Goal: Task Accomplishment & Management: Use online tool/utility

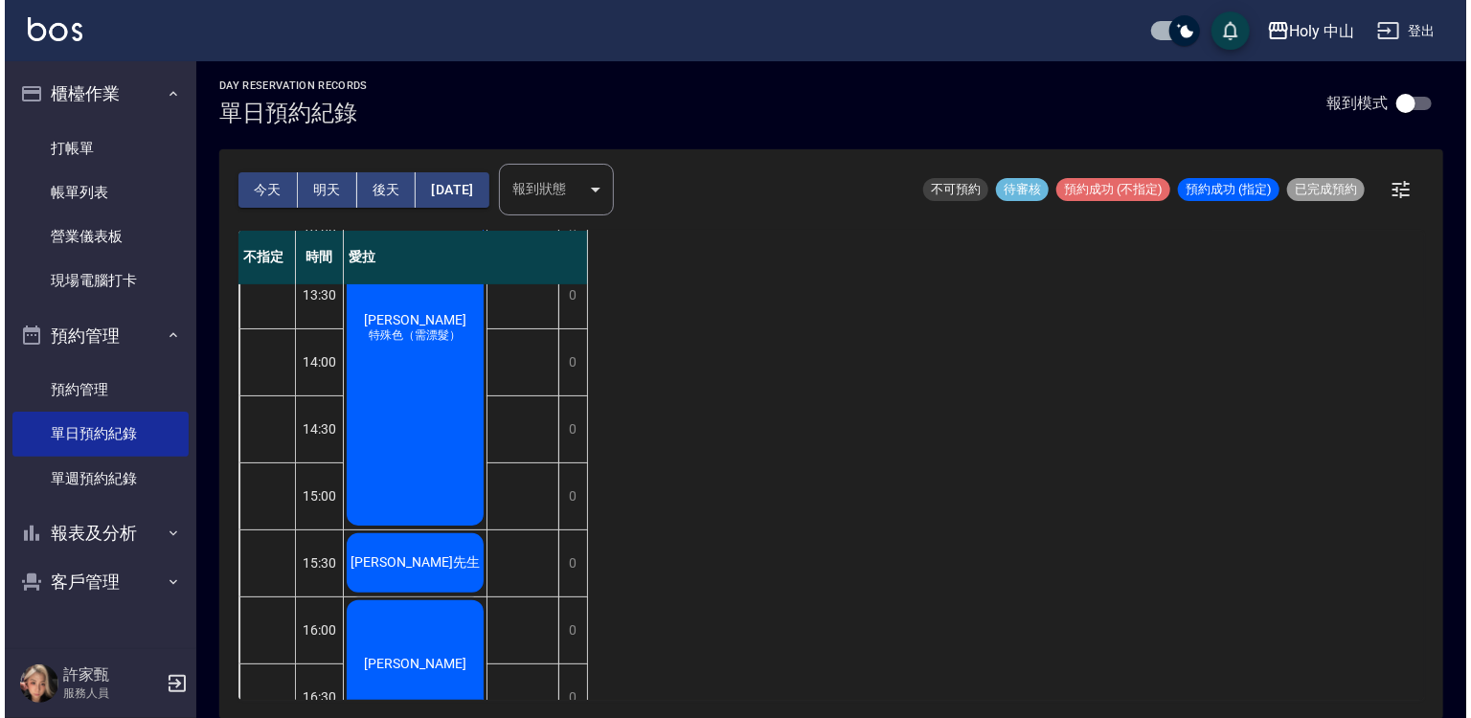
scroll to position [191, 0]
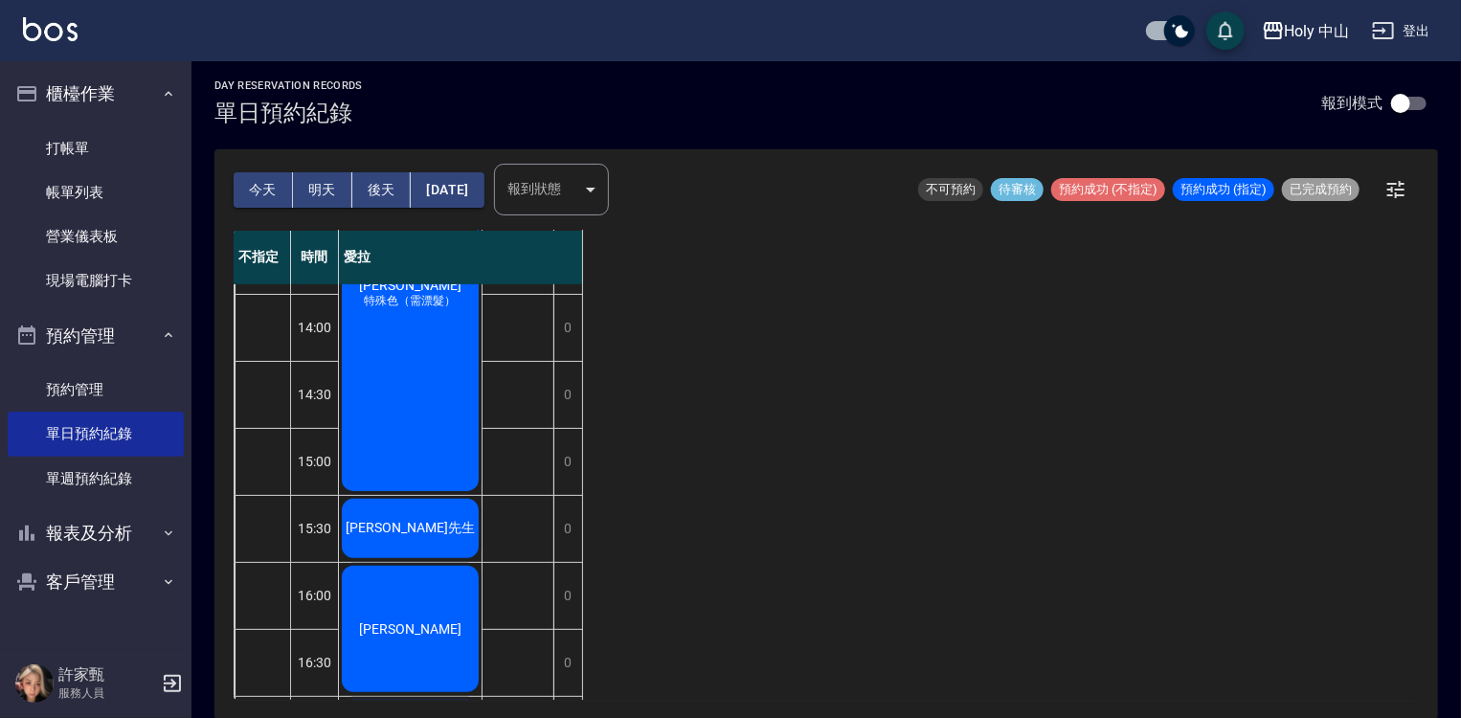
click at [421, 377] on div "陳鈺鈴 特殊色（需漂髮）" at bounding box center [410, 294] width 143 height 400
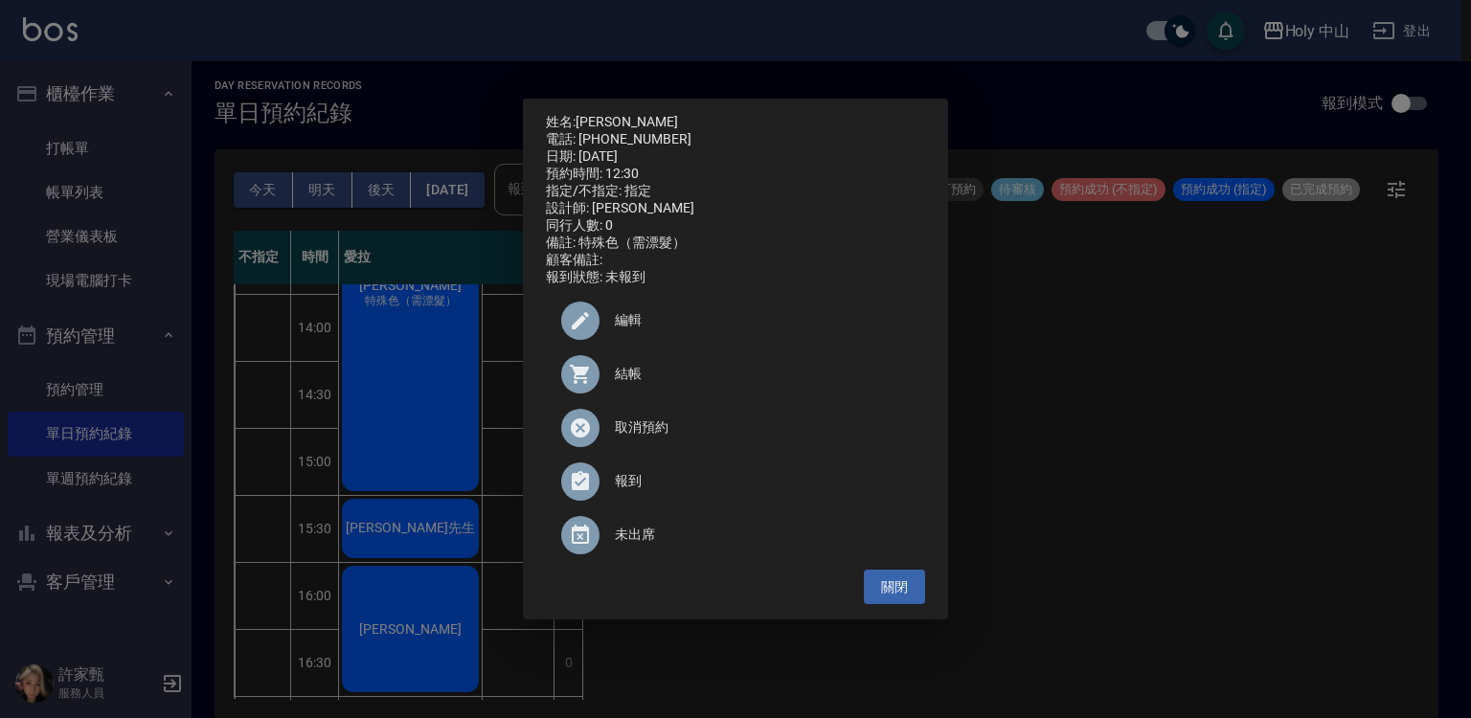
click at [628, 381] on span "結帳" at bounding box center [762, 374] width 295 height 20
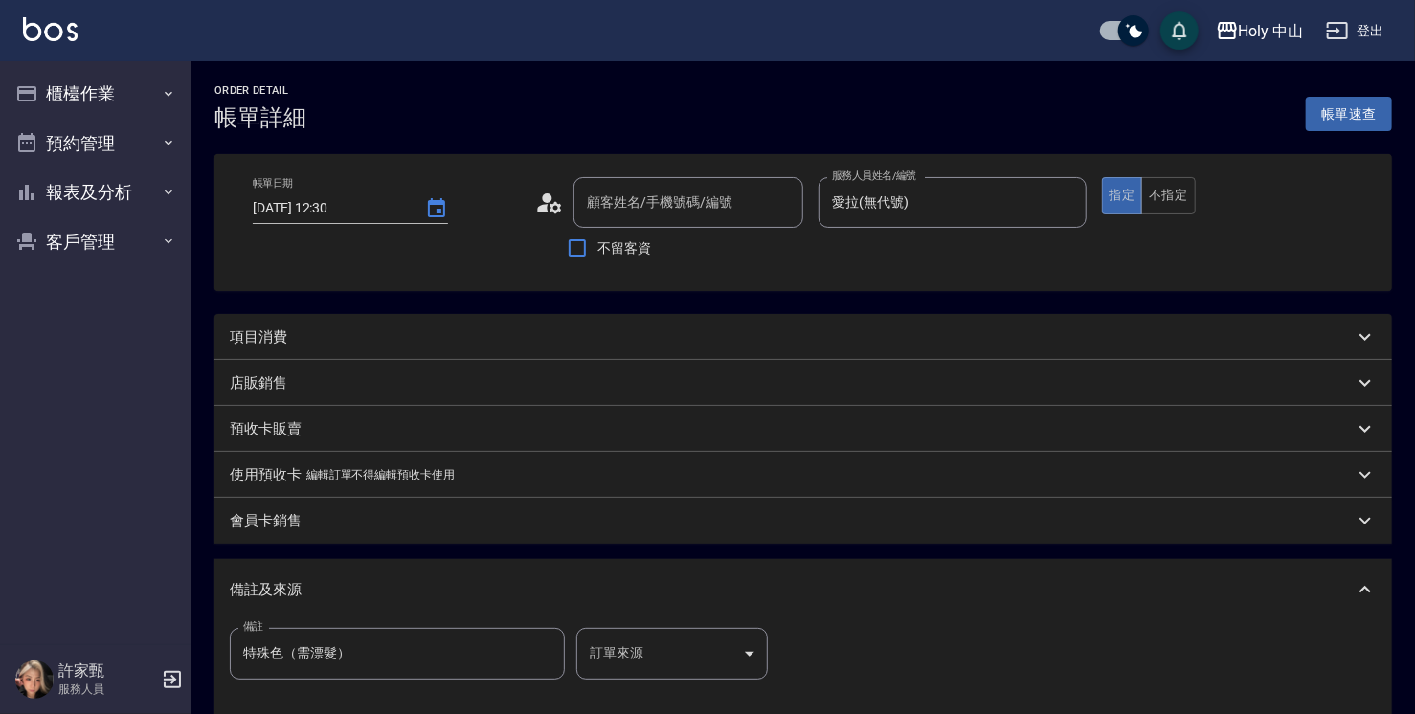
type input "[DATE] 12:30"
type input "愛拉(無代號)"
type input "特殊色（需漂髮）"
type input "[PERSON_NAME]/0926058010/null"
click at [371, 336] on div "項目消費" at bounding box center [792, 337] width 1124 height 20
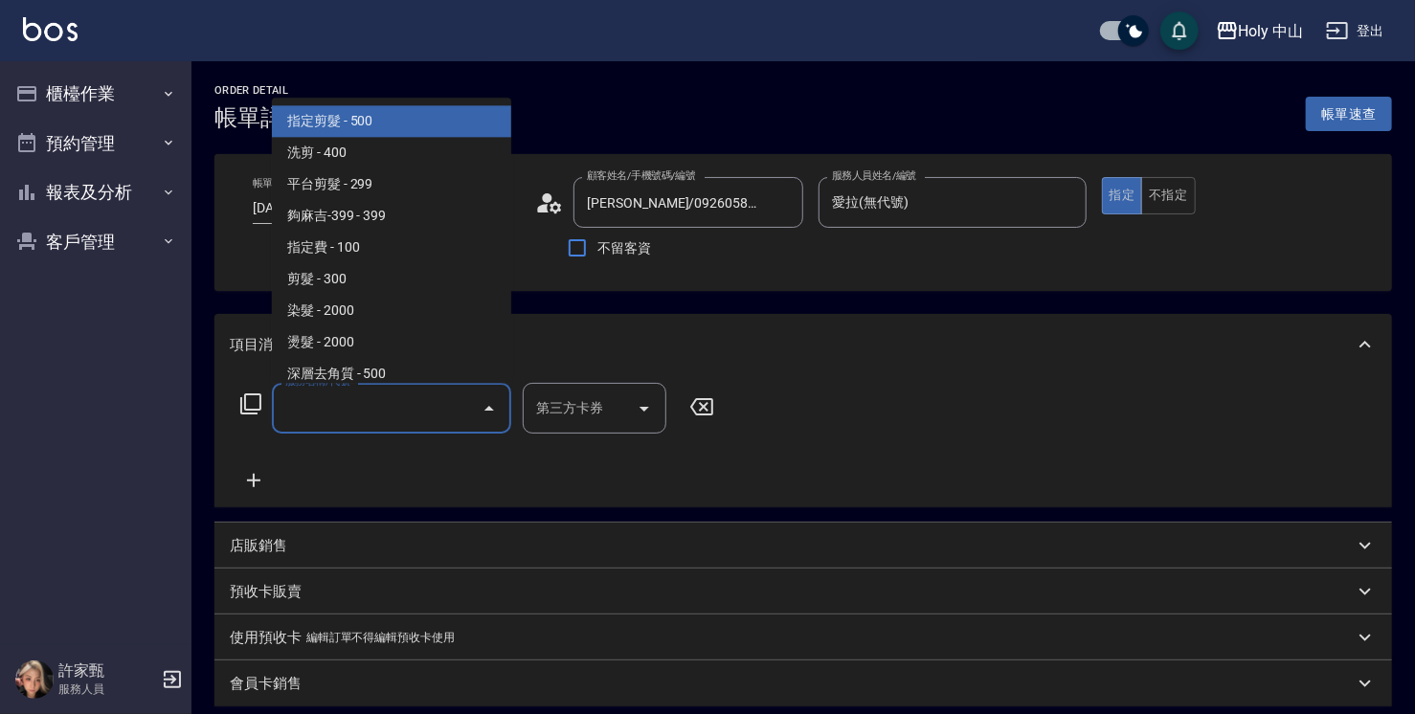
click at [385, 408] on input "服務名稱/代號" at bounding box center [377, 409] width 193 height 34
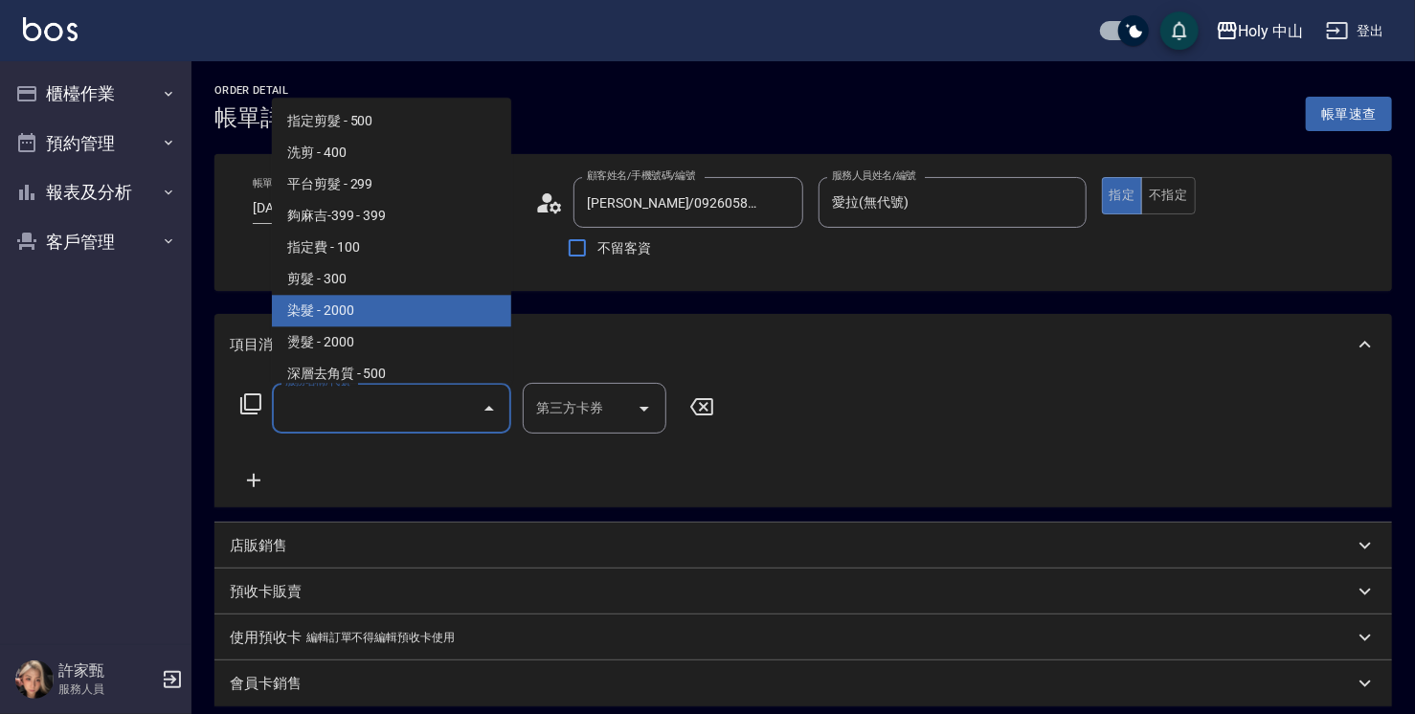
click at [369, 315] on span "染髮 - 2000" at bounding box center [391, 311] width 239 height 32
type input "染髮(C1)"
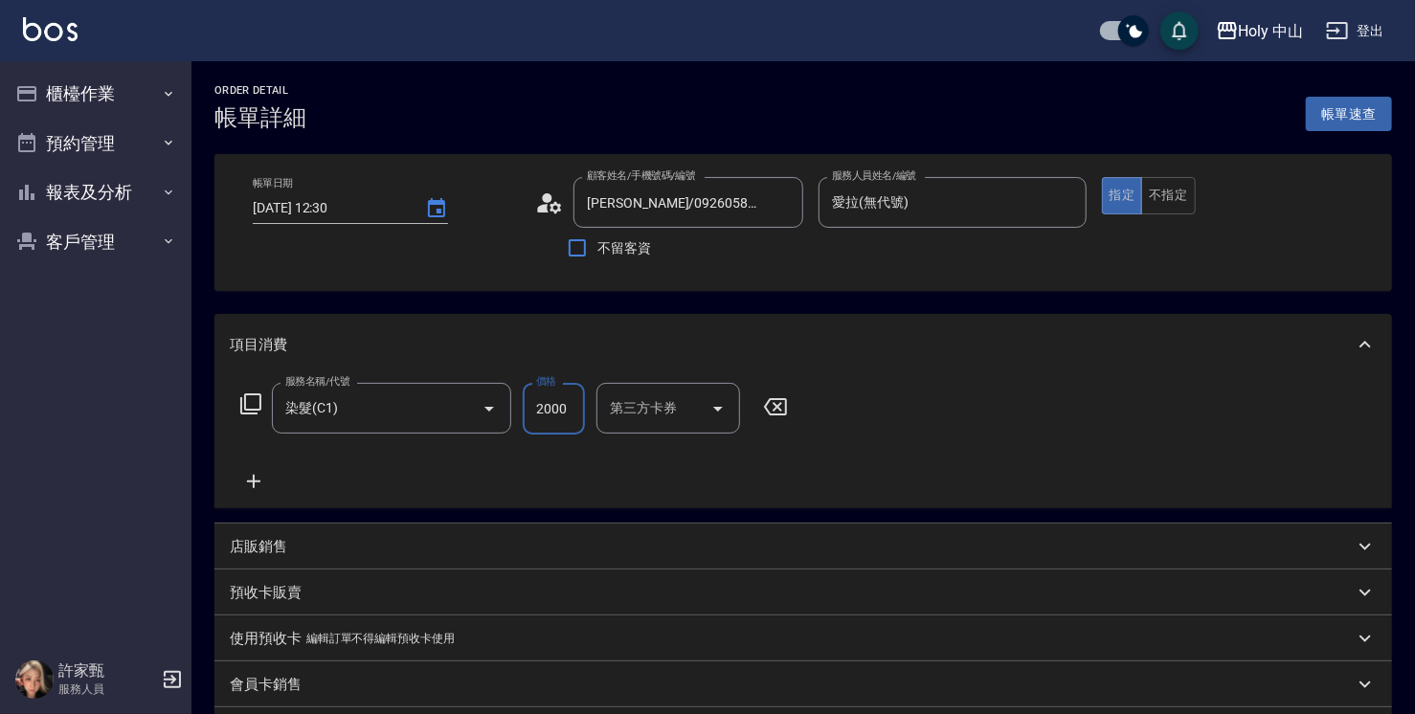
click at [566, 408] on input "2000" at bounding box center [554, 409] width 62 height 52
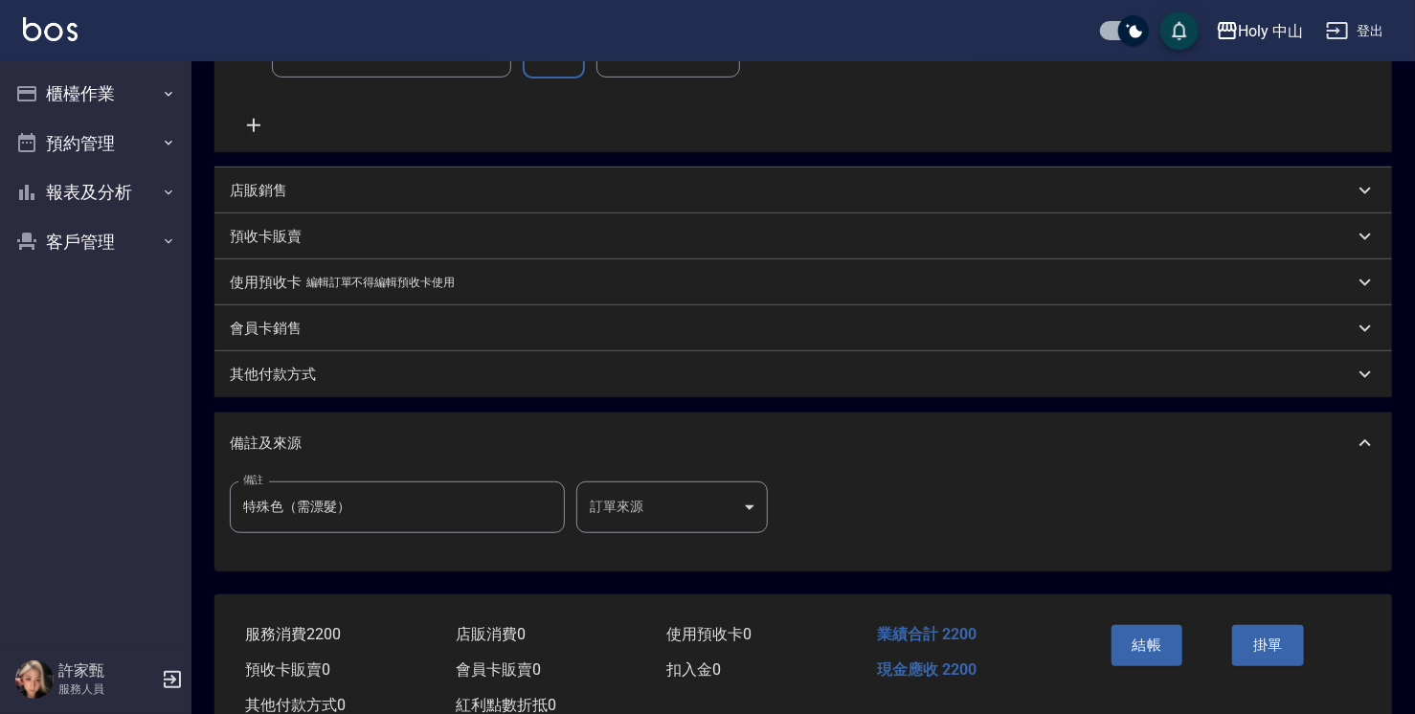
scroll to position [383, 0]
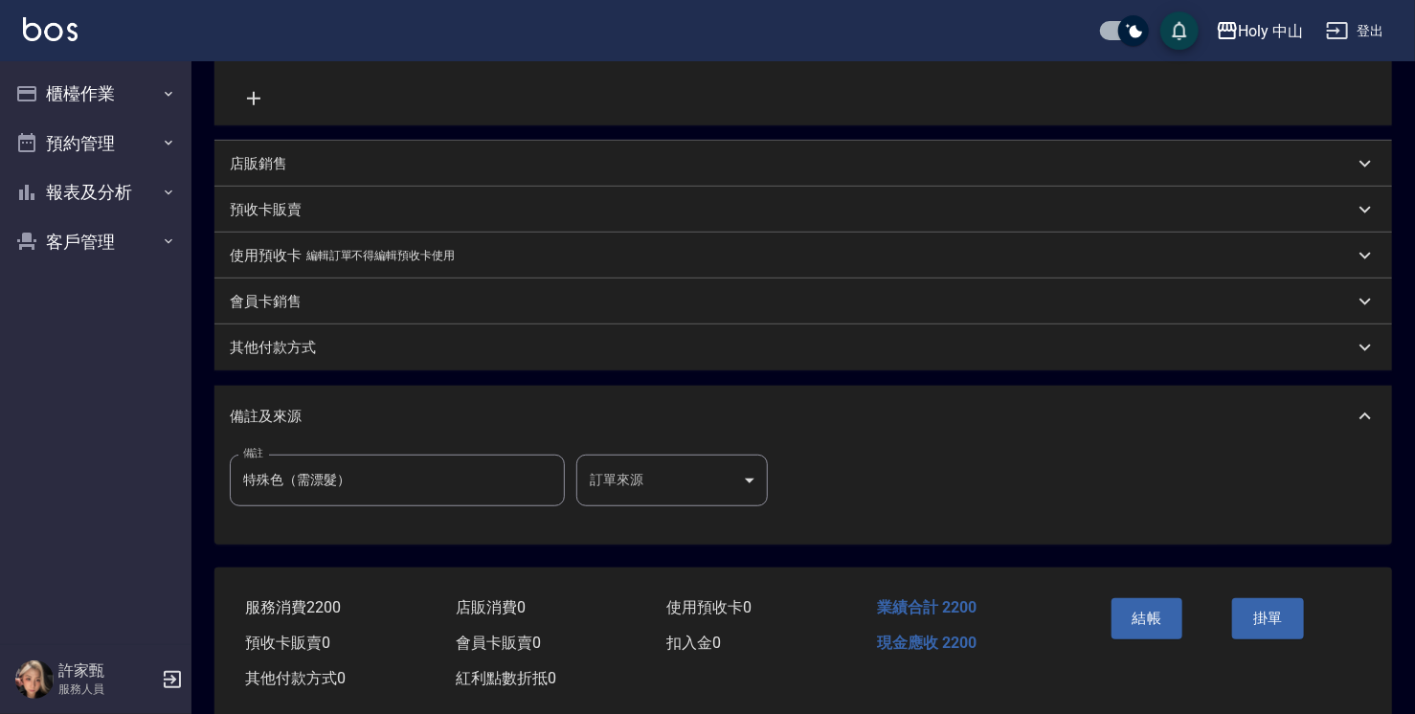
type input "2200"
click at [735, 483] on body "Holy 中山 登出 櫃檯作業 打帳單 帳單列表 營業儀表板 現場電腦打卡 預約管理 預約管理 單日預約紀錄 單週預約紀錄 報表及分析 報表目錄 店家日報表 …" at bounding box center [707, 180] width 1415 height 1126
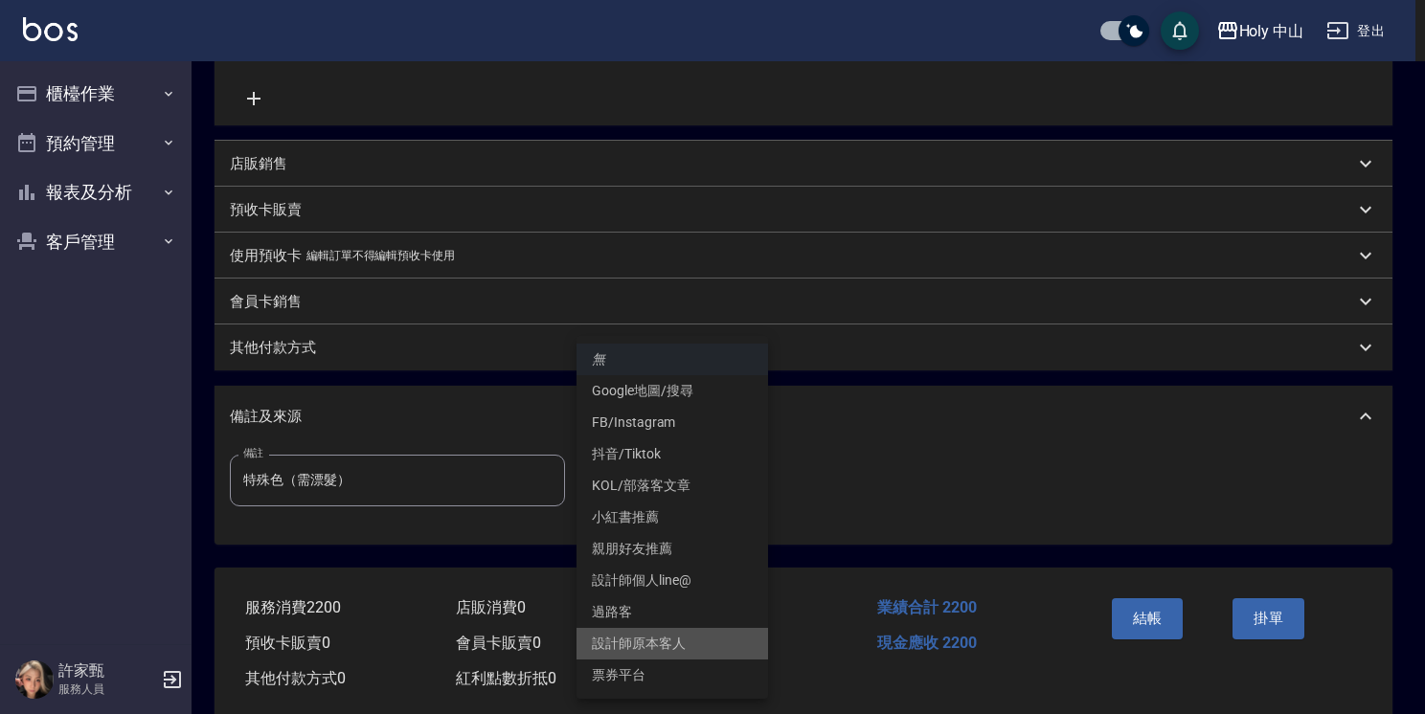
click at [641, 638] on li "設計師原本客人" at bounding box center [671, 644] width 191 height 32
type input "設計師原本客人"
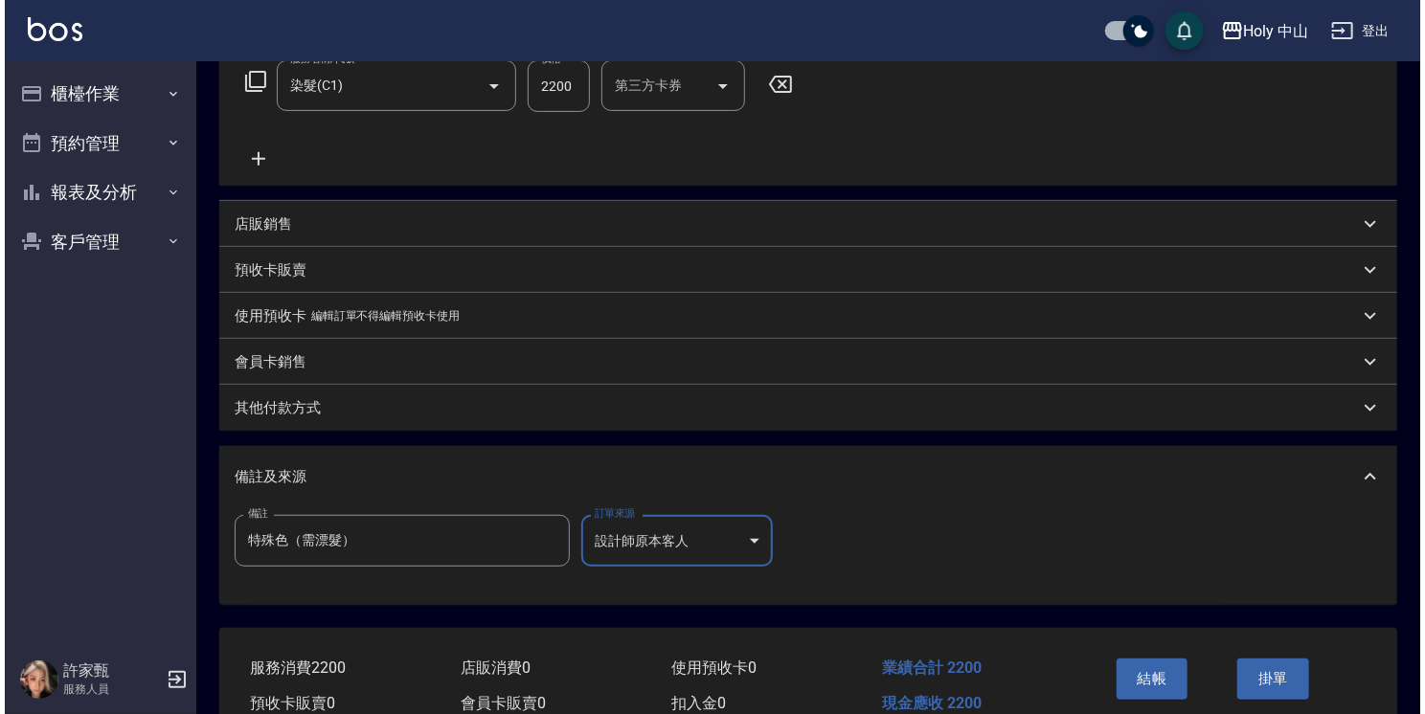
scroll to position [417, 0]
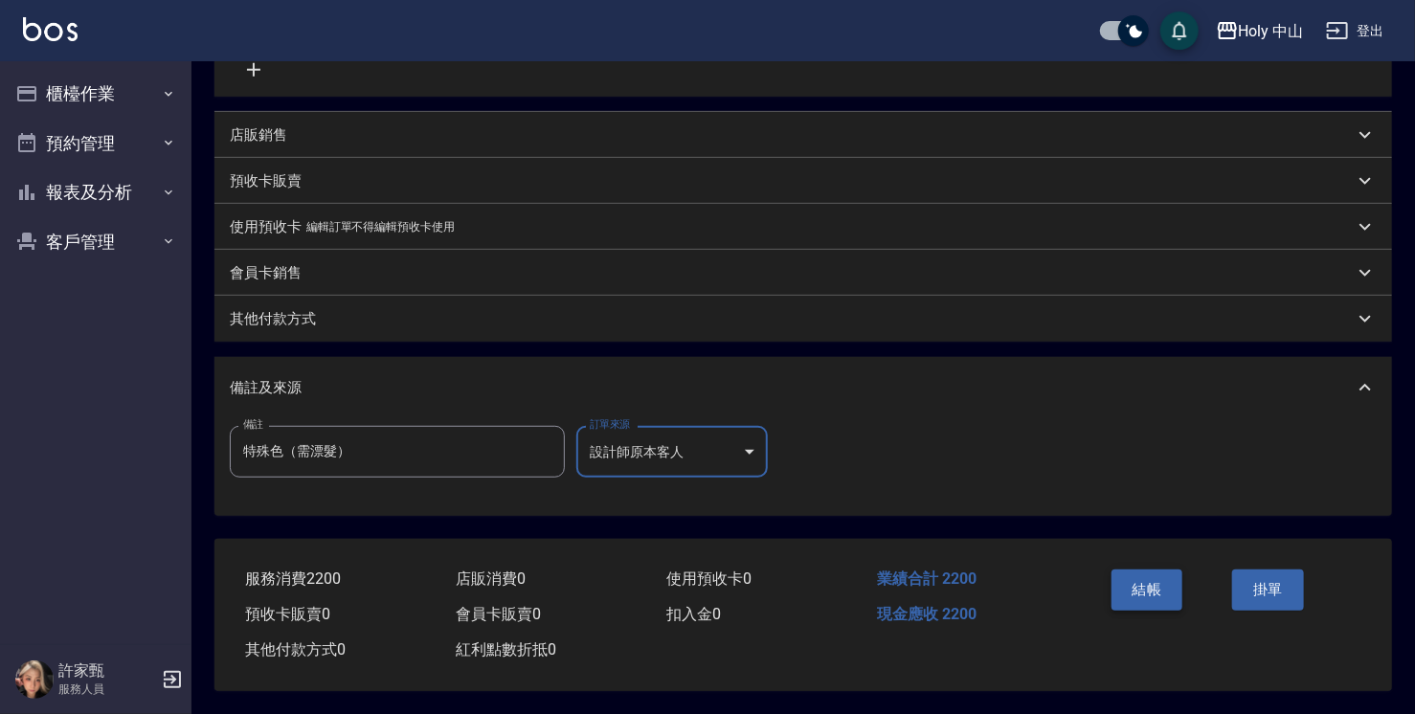
click at [1146, 584] on button "結帳" at bounding box center [1148, 590] width 72 height 40
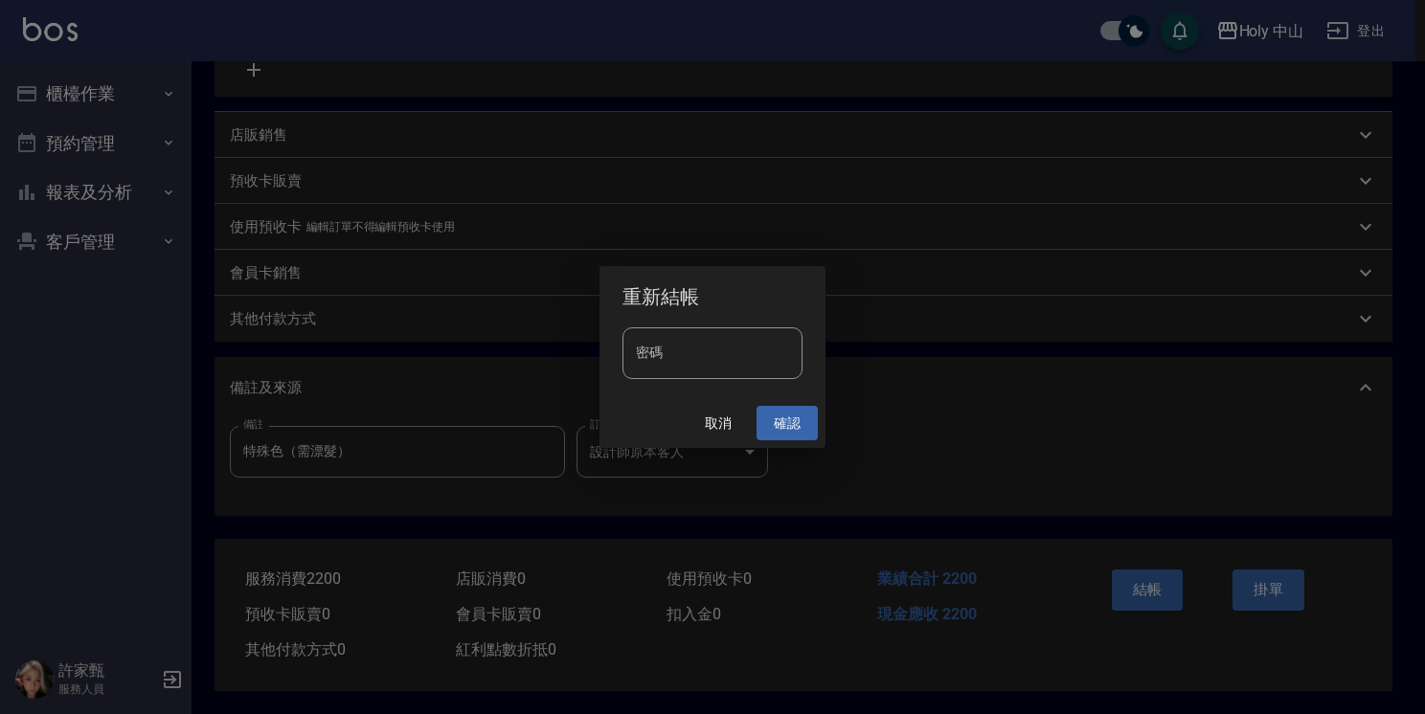
click at [779, 423] on button "確認" at bounding box center [786, 423] width 61 height 35
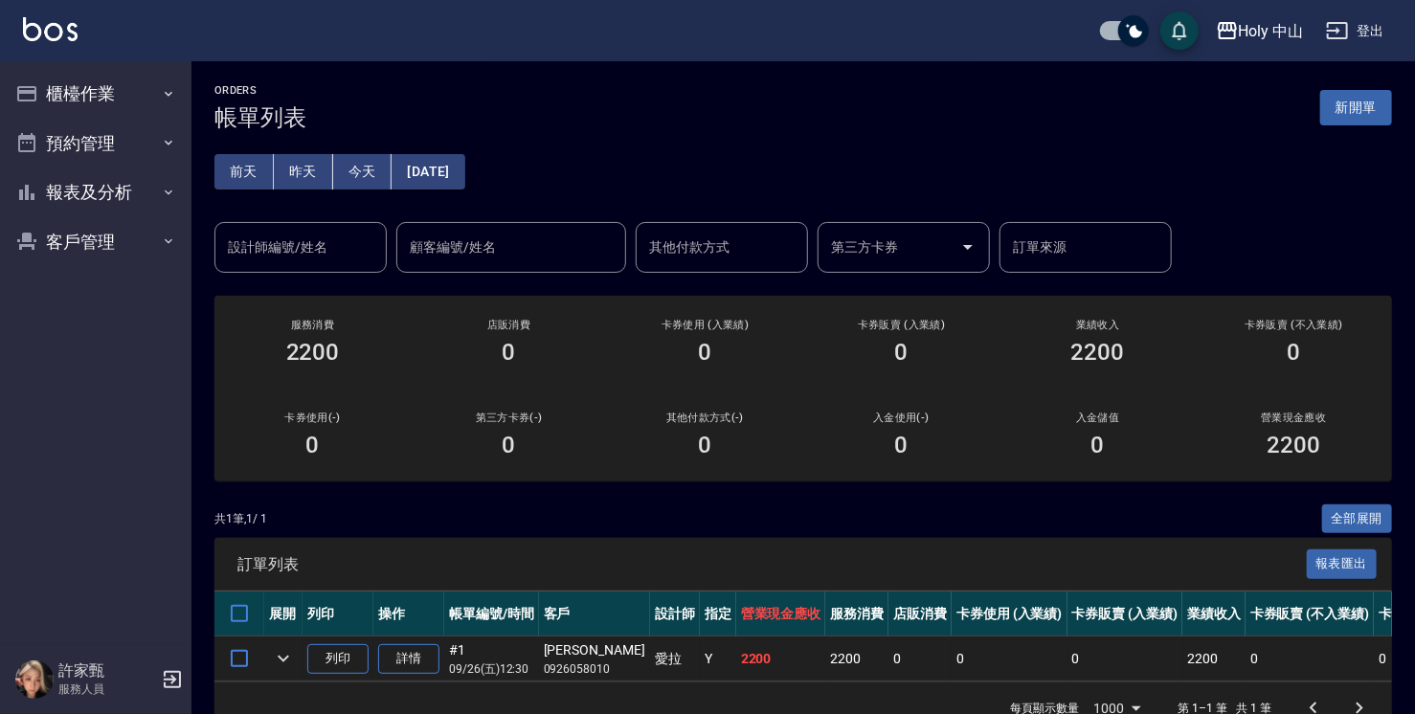
scroll to position [56, 0]
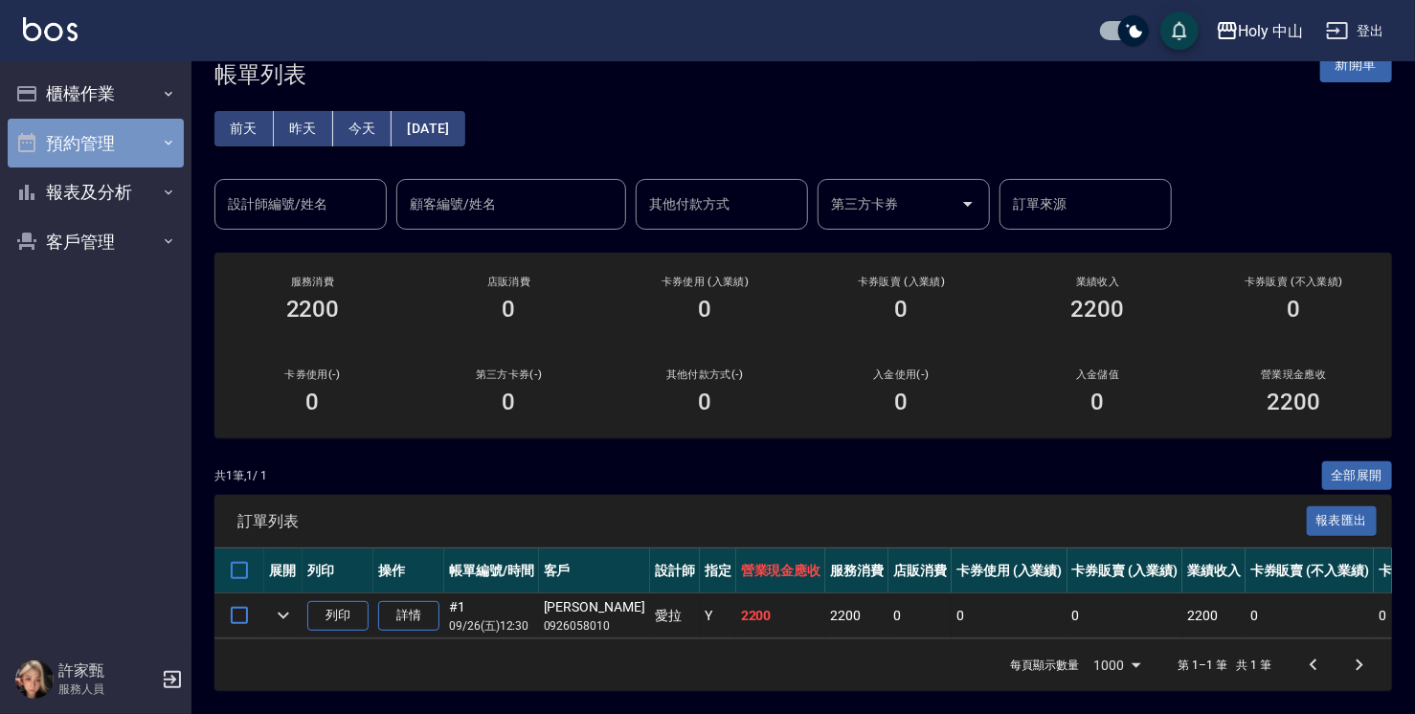
click at [94, 143] on button "預約管理" at bounding box center [96, 144] width 176 height 50
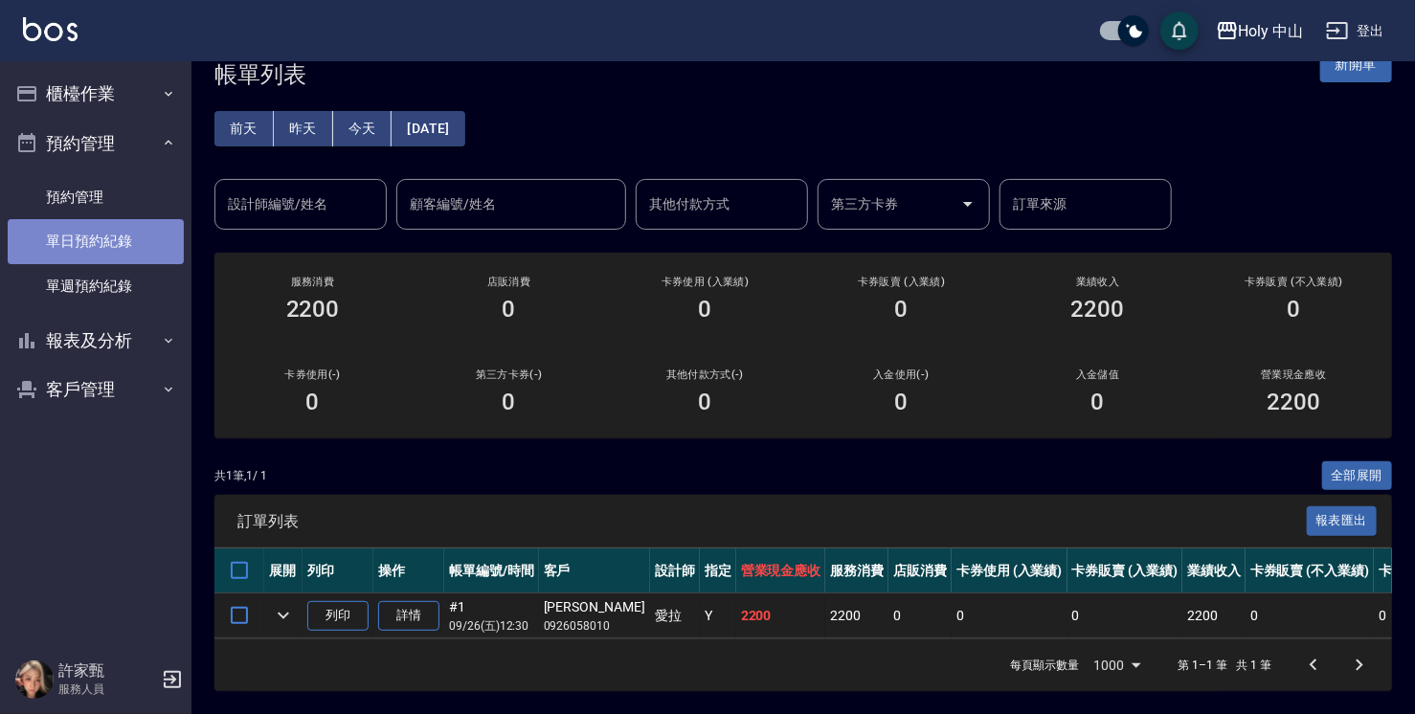
click at [139, 245] on link "單日預約紀錄" at bounding box center [96, 241] width 176 height 44
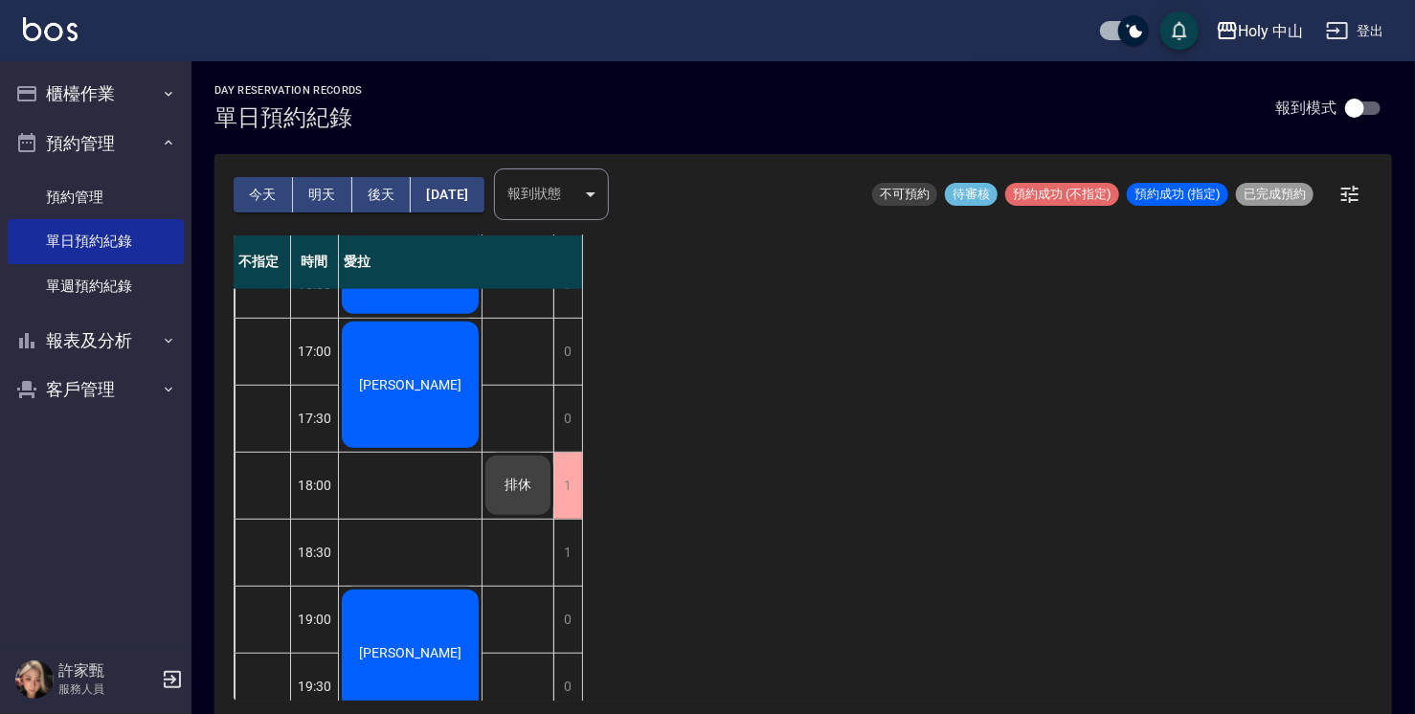
scroll to position [675, 0]
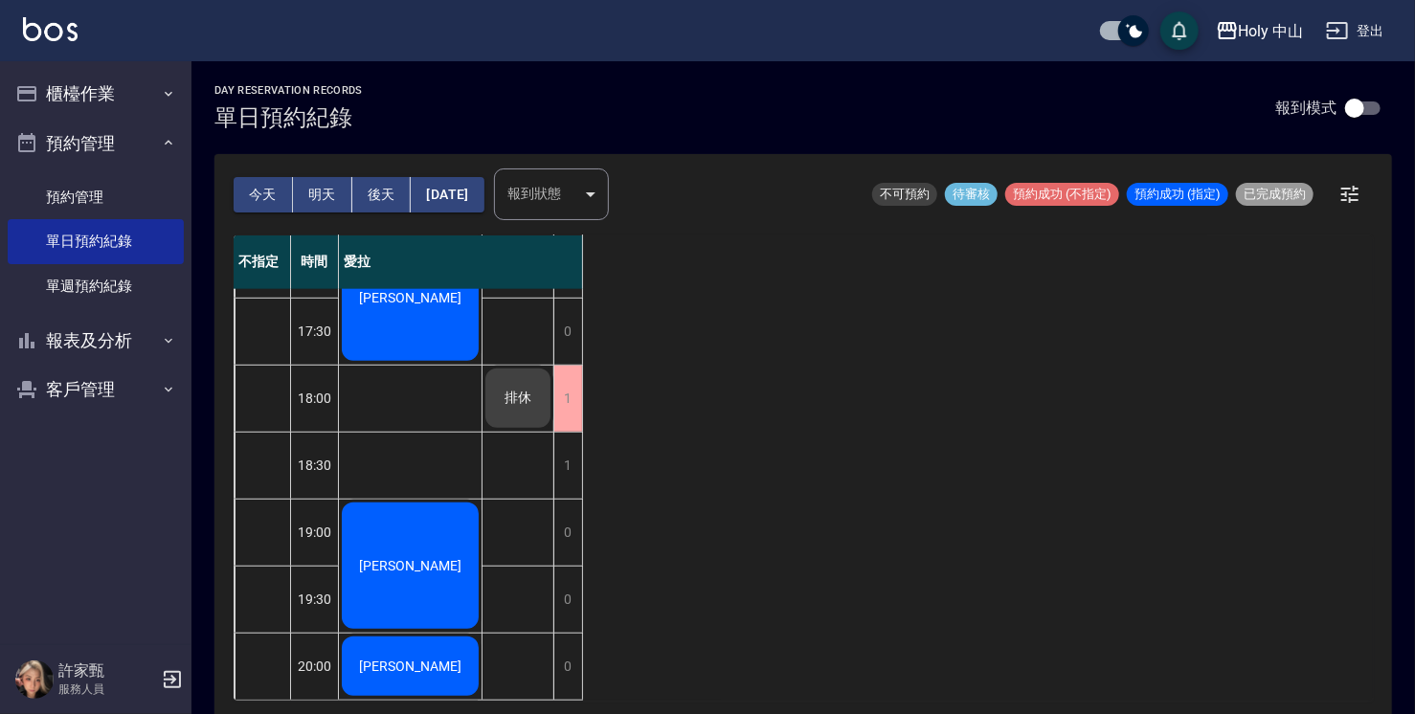
click at [395, 379] on div "[PERSON_NAME]色（需漂髮） [PERSON_NAME]先生 [PERSON_NAME] [PERSON_NAME] 徐先生 [PERSON_NAM…" at bounding box center [411, 164] width 144 height 1072
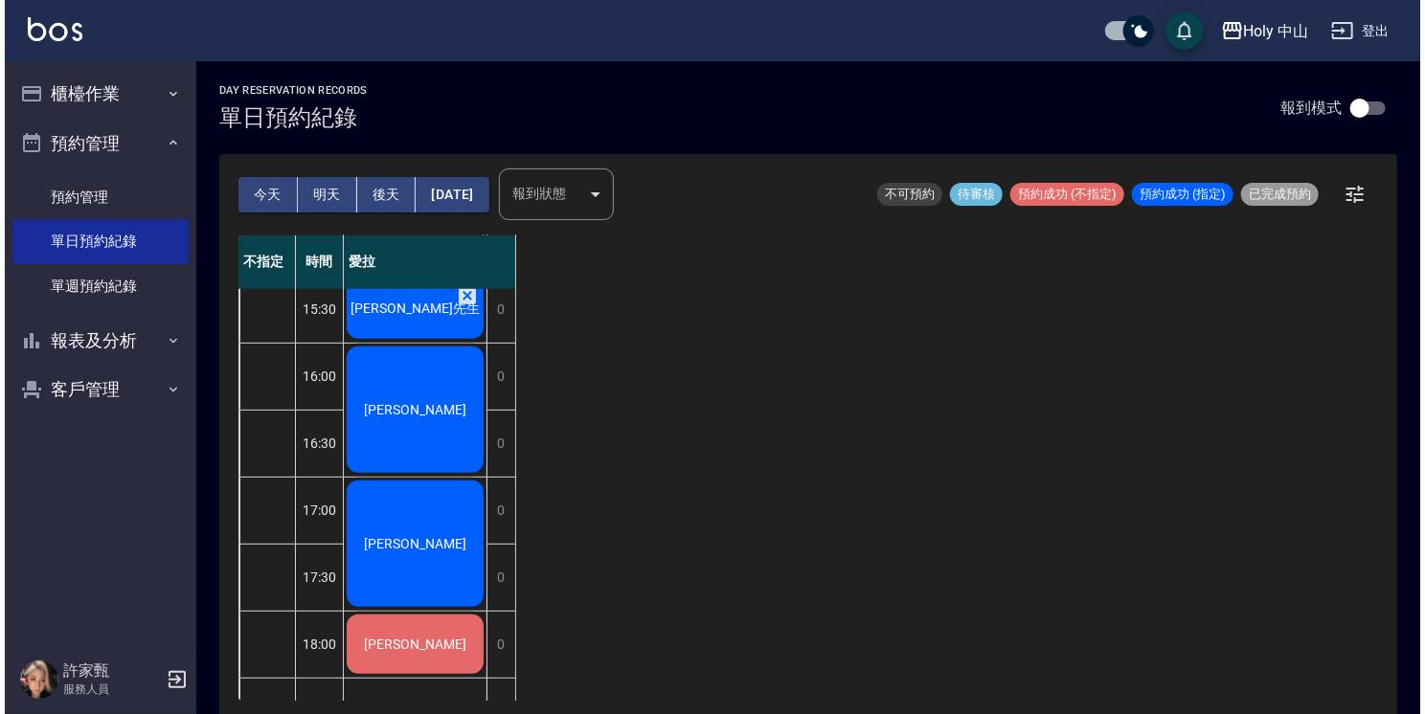
scroll to position [292, 0]
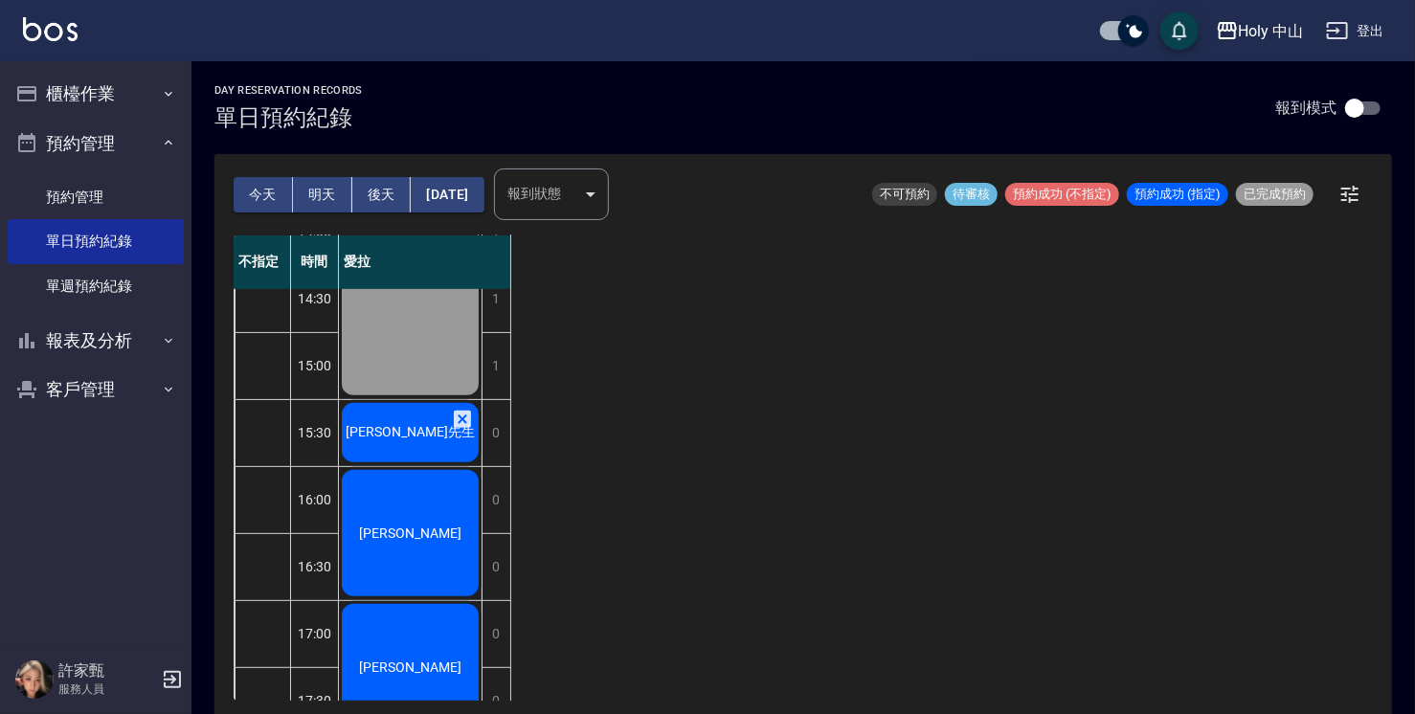
click at [391, 429] on span "[PERSON_NAME]先生" at bounding box center [410, 432] width 137 height 17
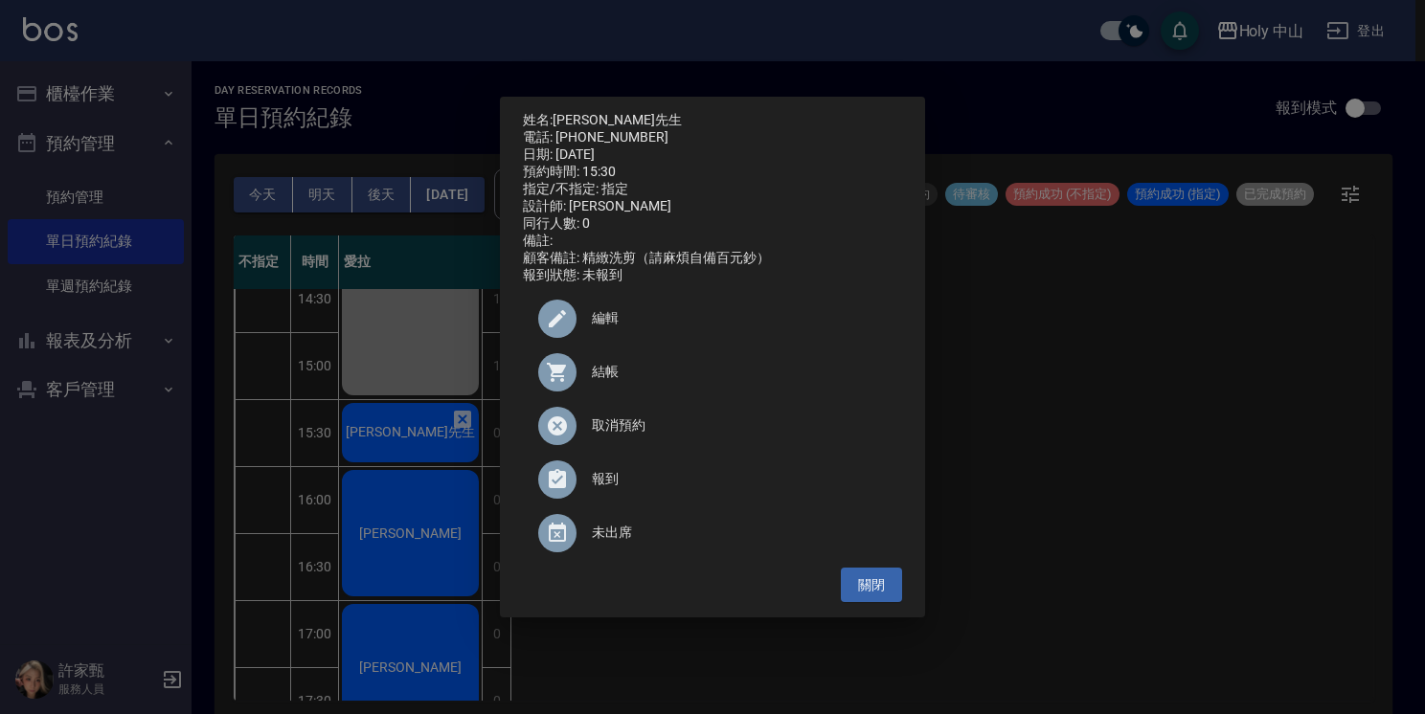
click at [594, 378] on span "結帳" at bounding box center [739, 372] width 295 height 20
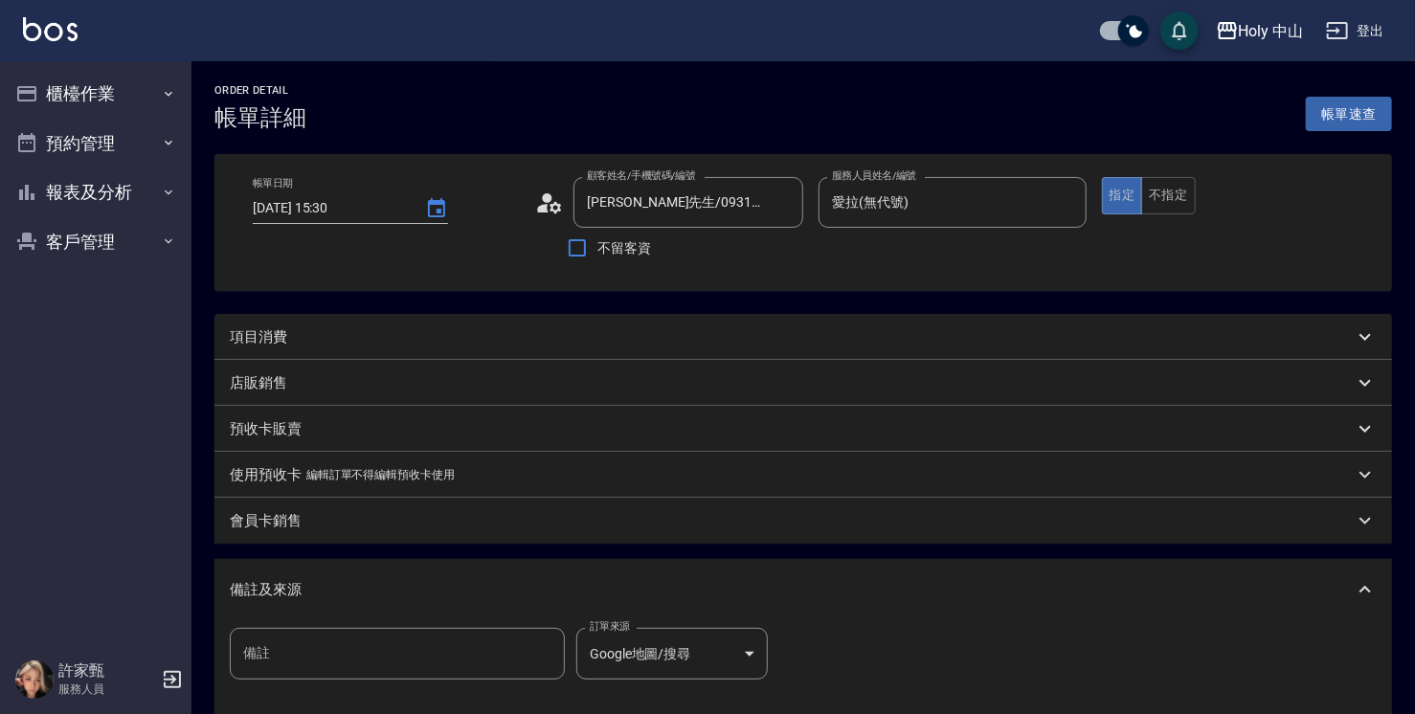
click at [476, 330] on div "項目消費" at bounding box center [792, 337] width 1124 height 20
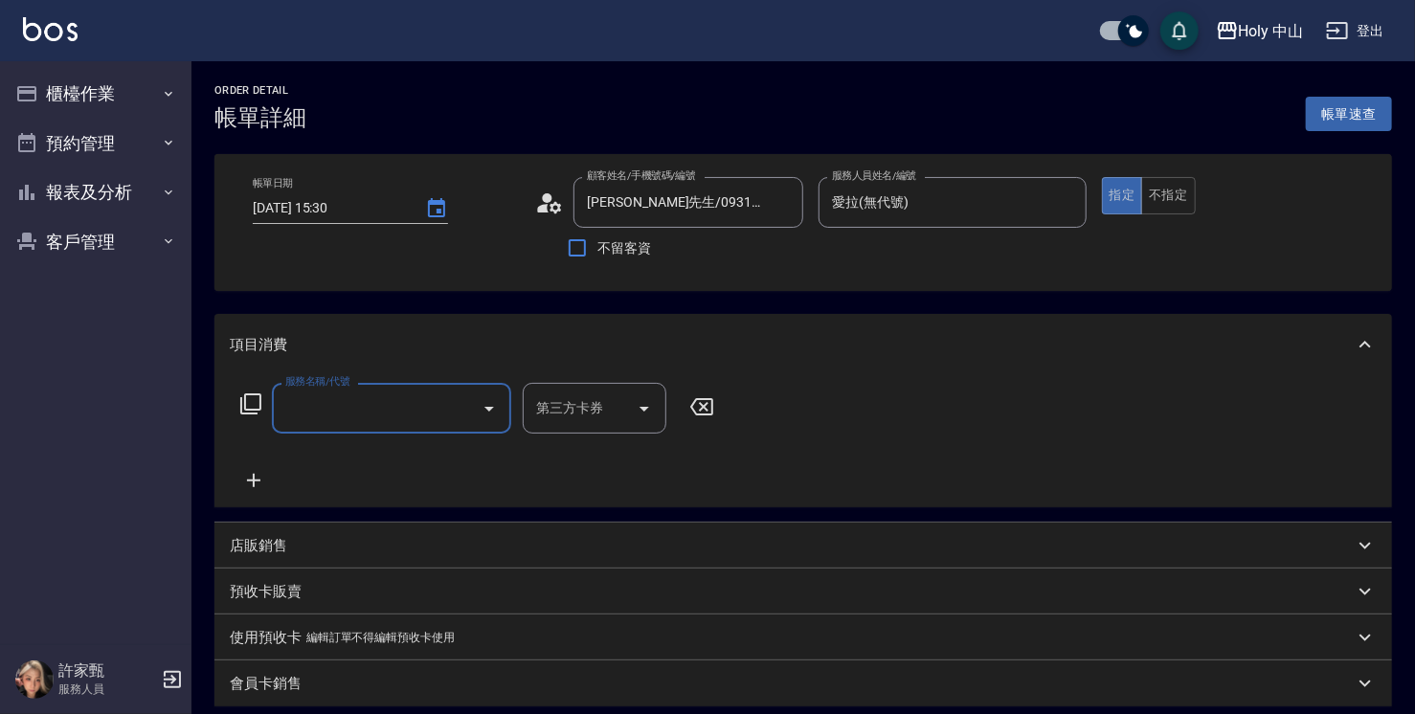
click at [364, 404] on input "服務名稱/代號" at bounding box center [377, 409] width 193 height 34
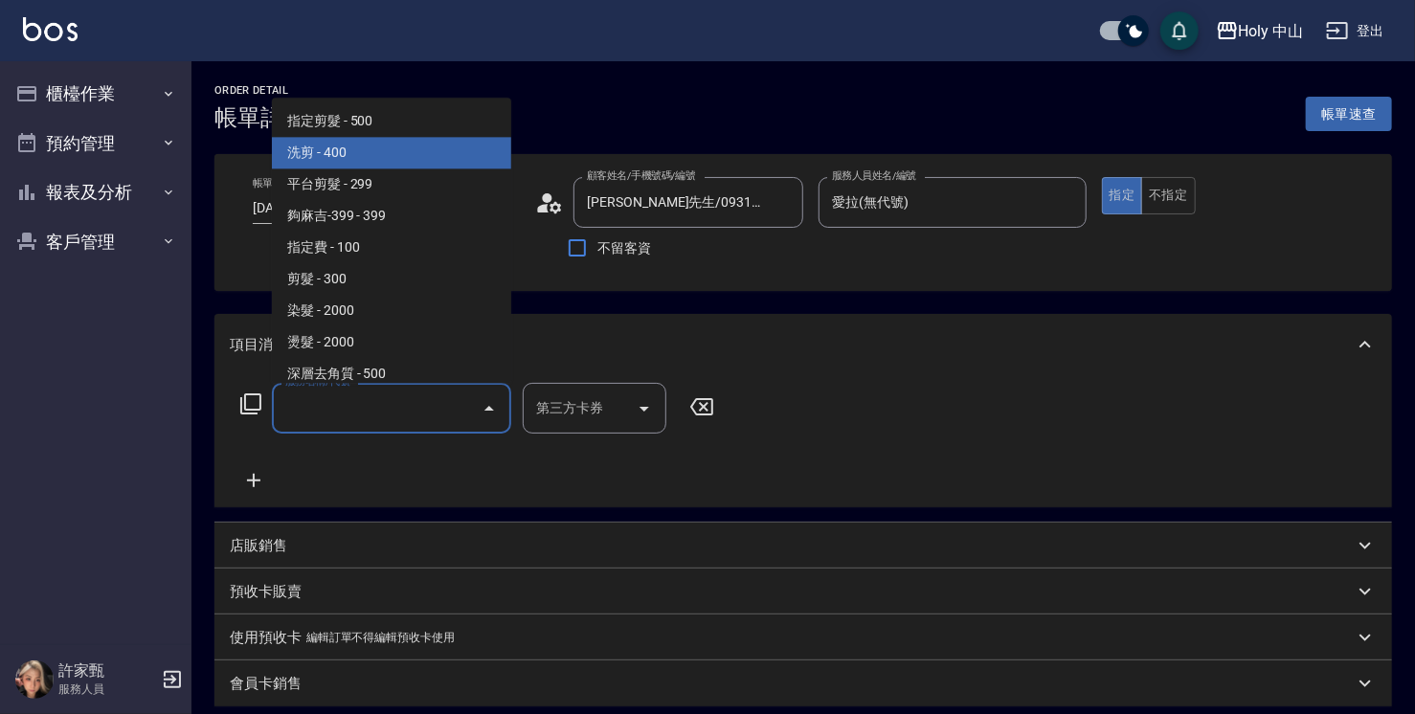
click at [399, 151] on span "洗剪 - 400" at bounding box center [391, 153] width 239 height 32
type input "洗剪(3)"
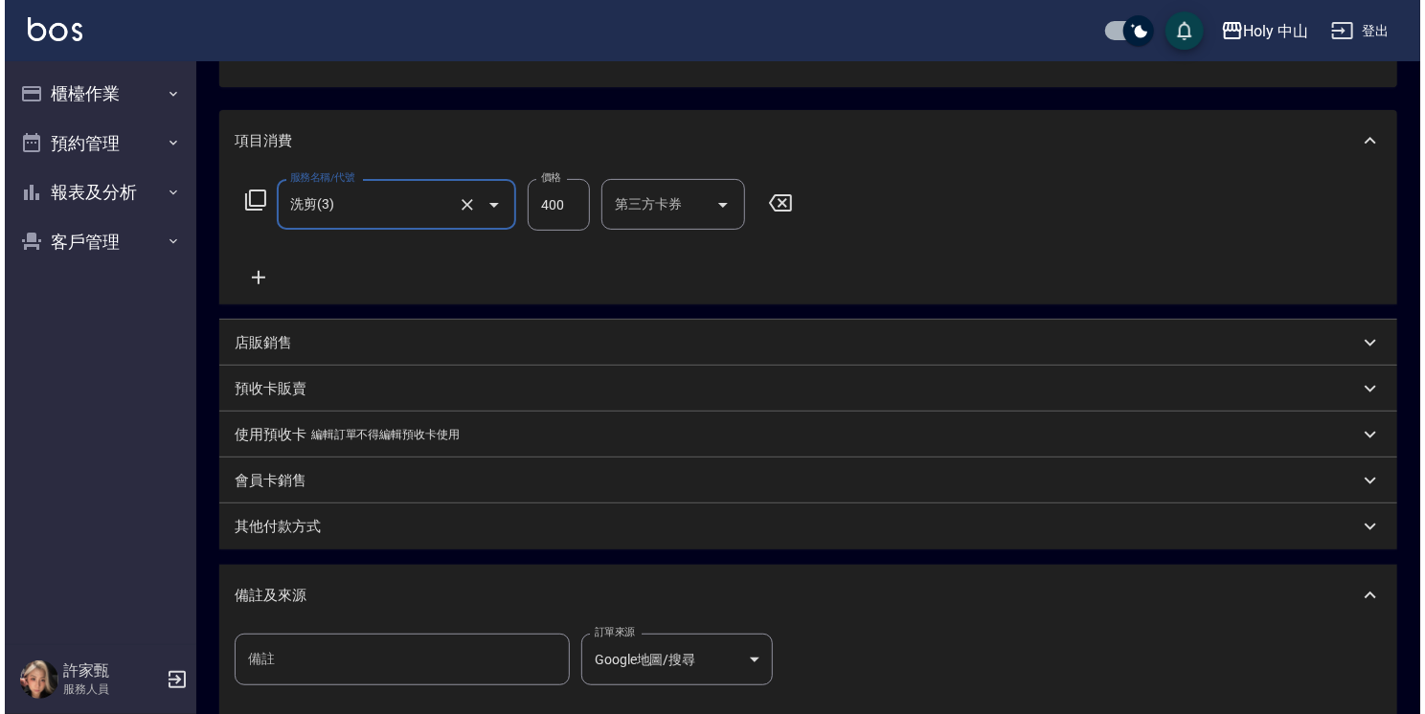
scroll to position [417, 0]
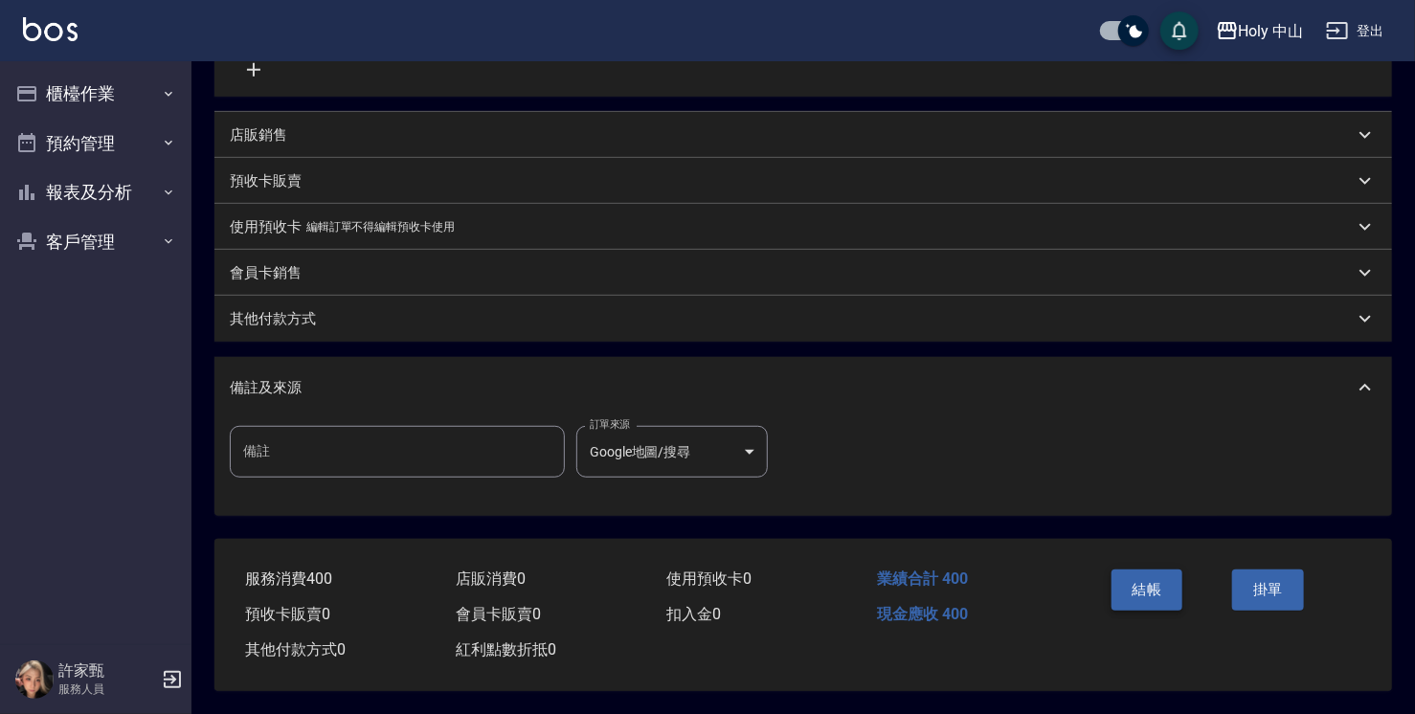
click at [1131, 596] on button "結帳" at bounding box center [1148, 590] width 72 height 40
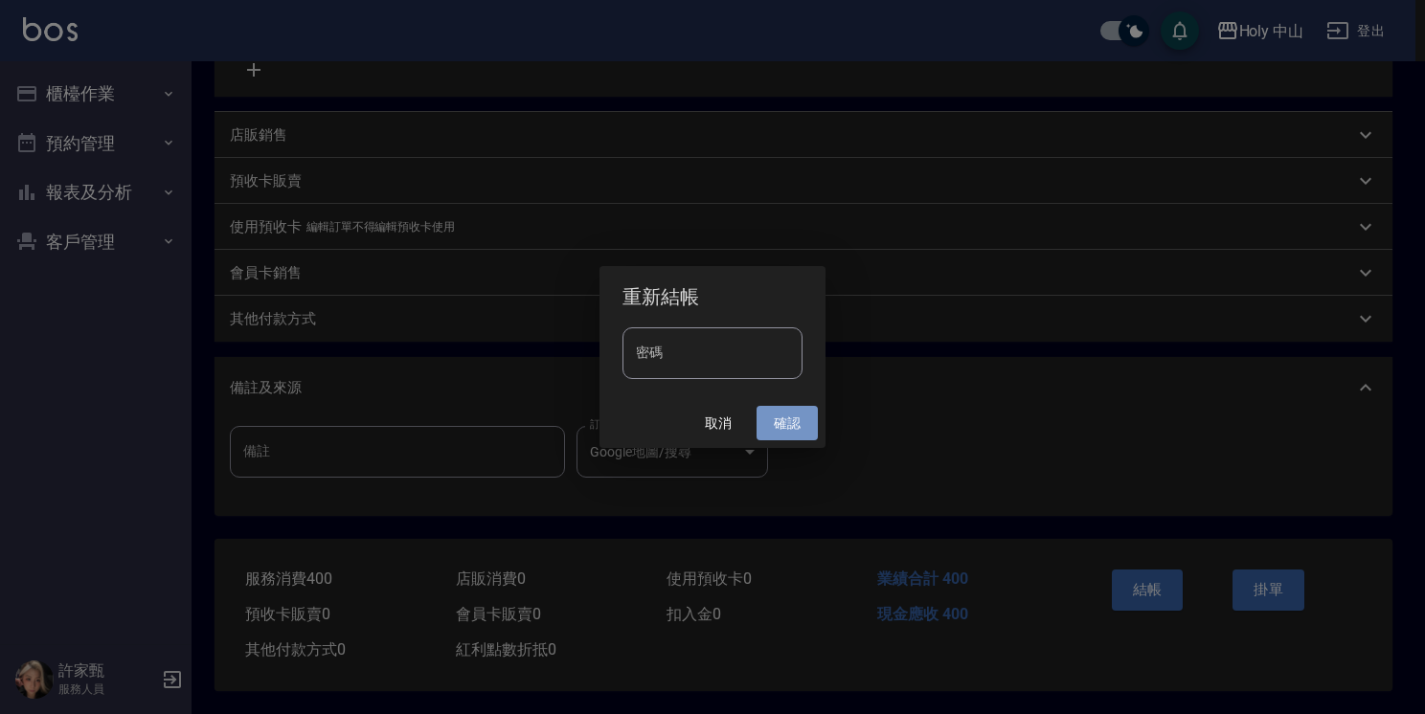
click at [792, 427] on button "確認" at bounding box center [786, 423] width 61 height 35
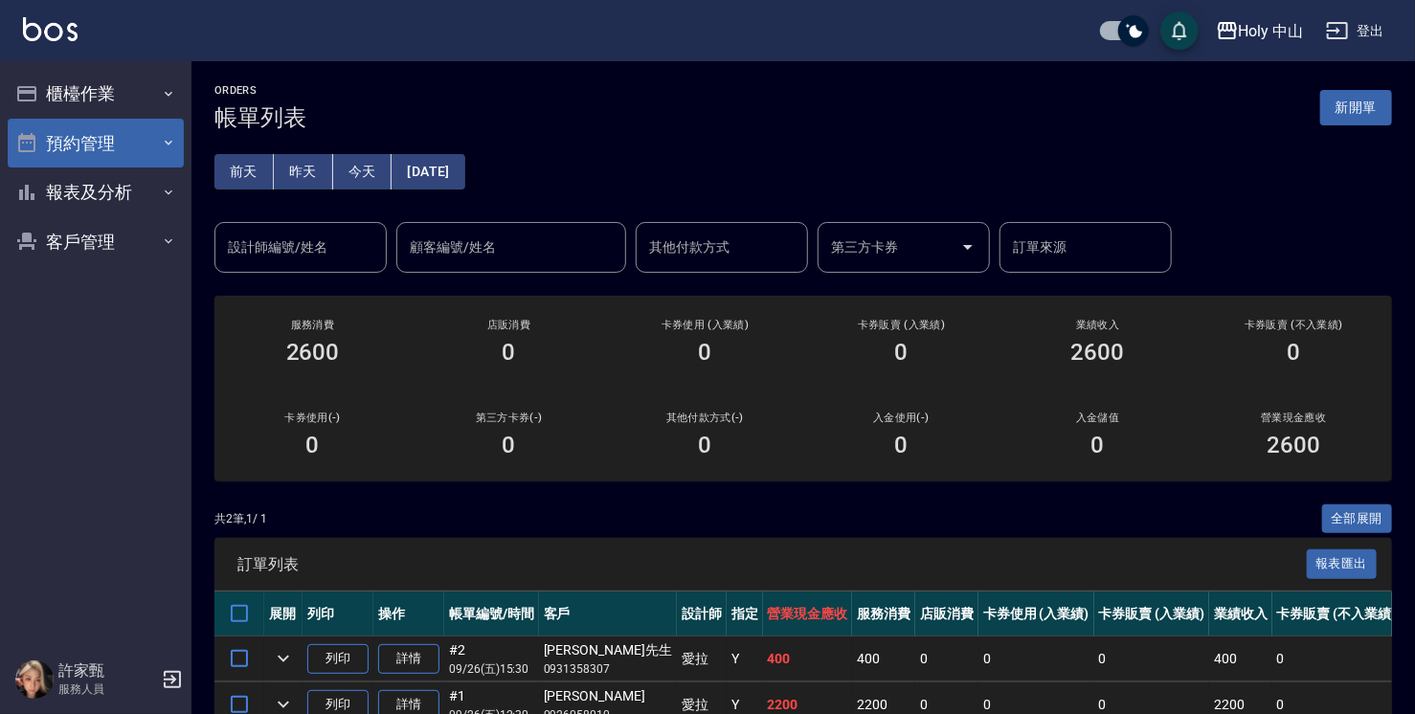
click at [91, 137] on button "預約管理" at bounding box center [96, 144] width 176 height 50
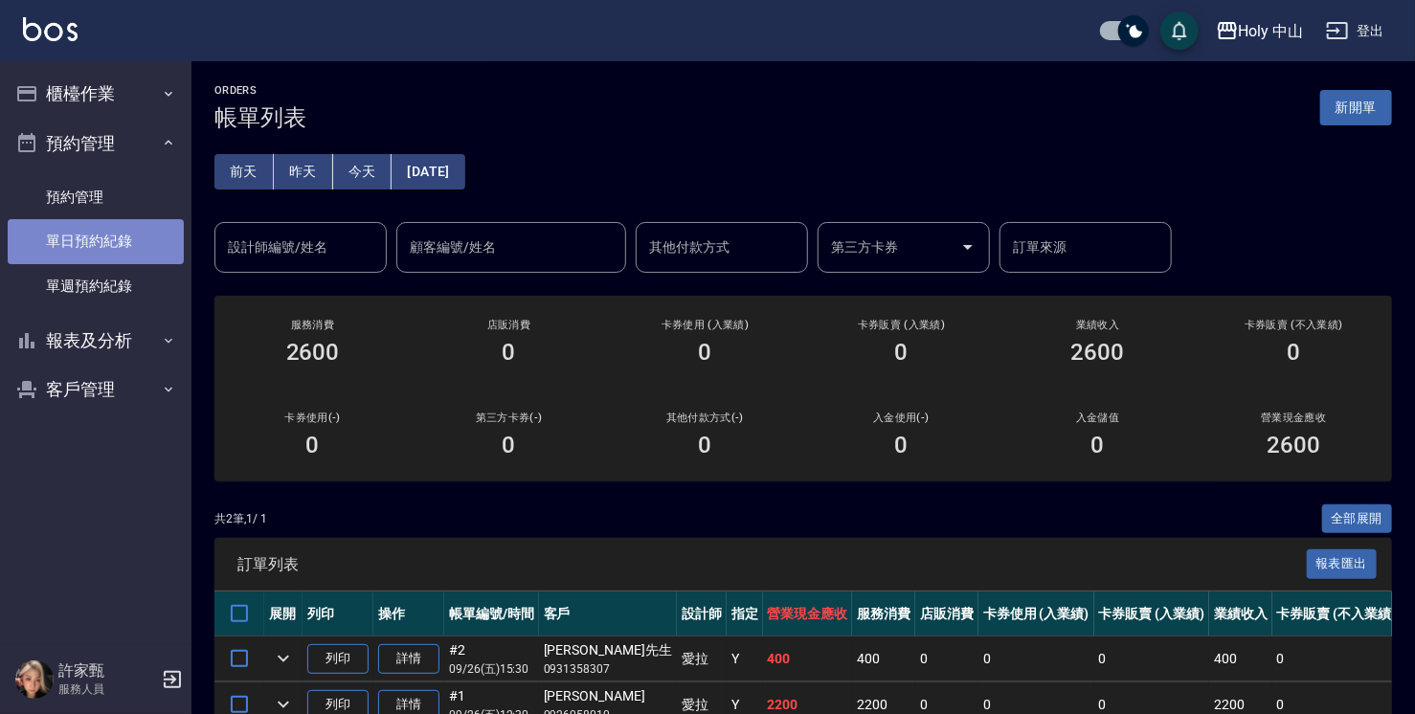
click at [113, 249] on link "單日預約紀錄" at bounding box center [96, 241] width 176 height 44
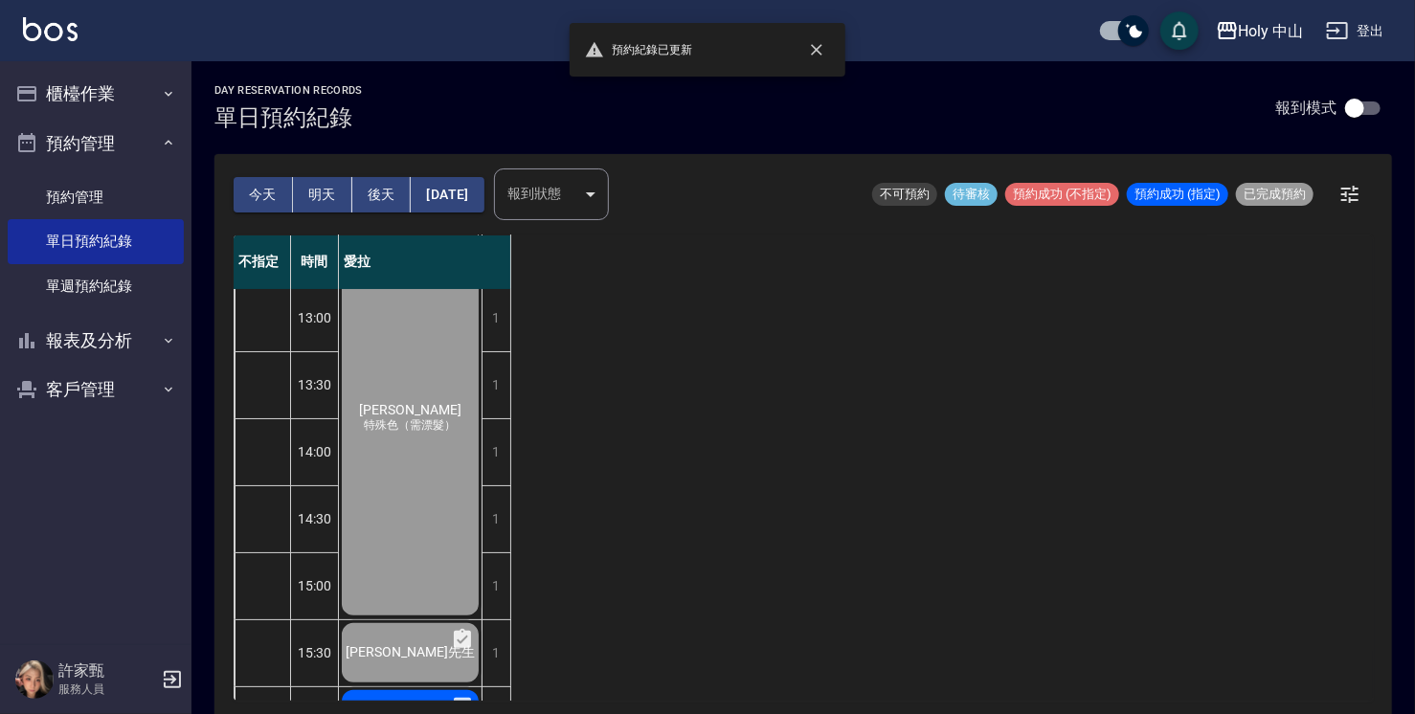
scroll to position [383, 0]
